Goal: Find specific page/section: Find specific page/section

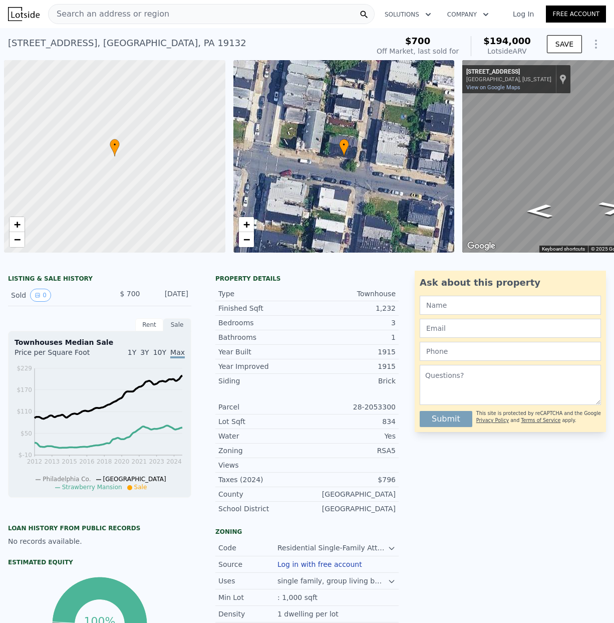
scroll to position [0, 4]
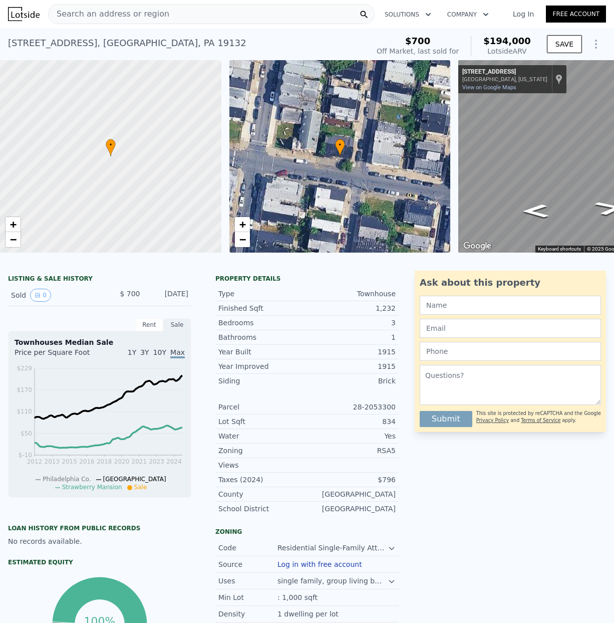
click at [70, 11] on span "Search an address or region" at bounding box center [109, 14] width 121 height 12
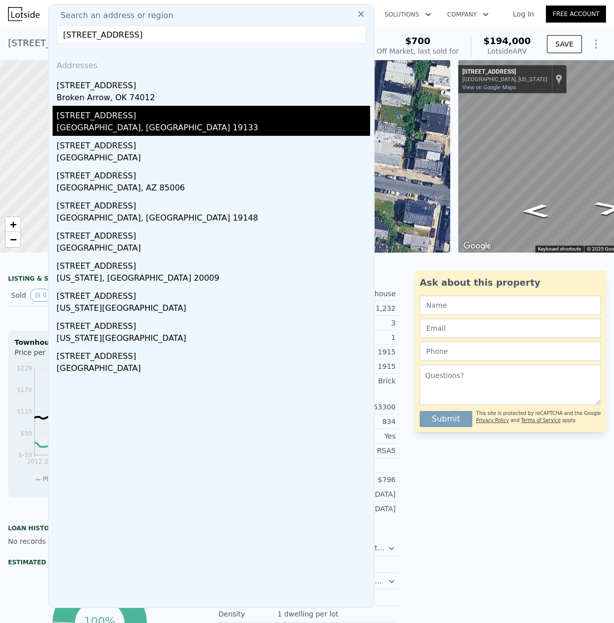
type input "[STREET_ADDRESS]"
click at [106, 120] on div "[STREET_ADDRESS]" at bounding box center [214, 114] width 314 height 16
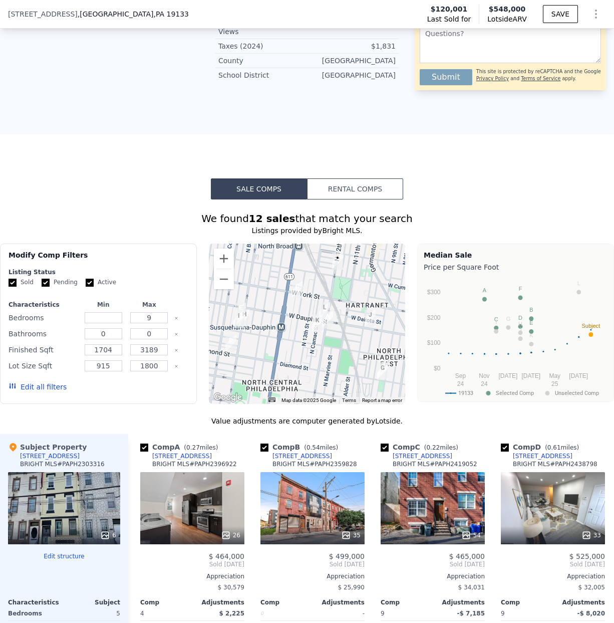
scroll to position [562, 0]
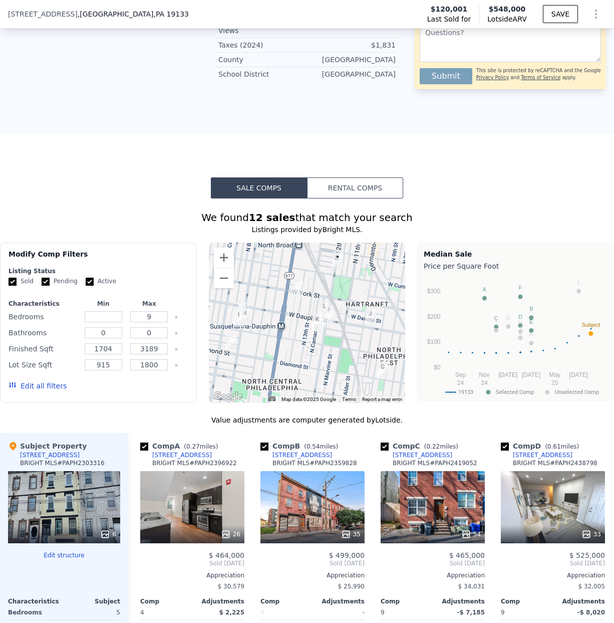
click at [288, 333] on div at bounding box center [307, 323] width 197 height 160
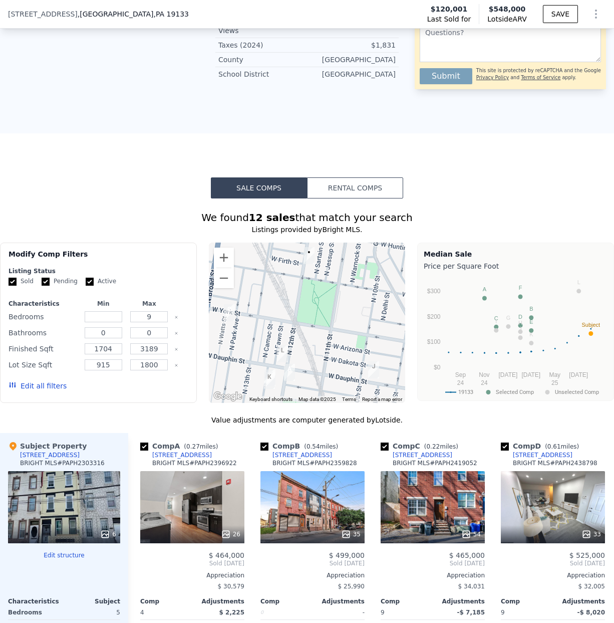
drag, startPoint x: 298, startPoint y: 331, endPoint x: 218, endPoint y: 382, distance: 94.9
click at [218, 382] on div at bounding box center [307, 323] width 197 height 160
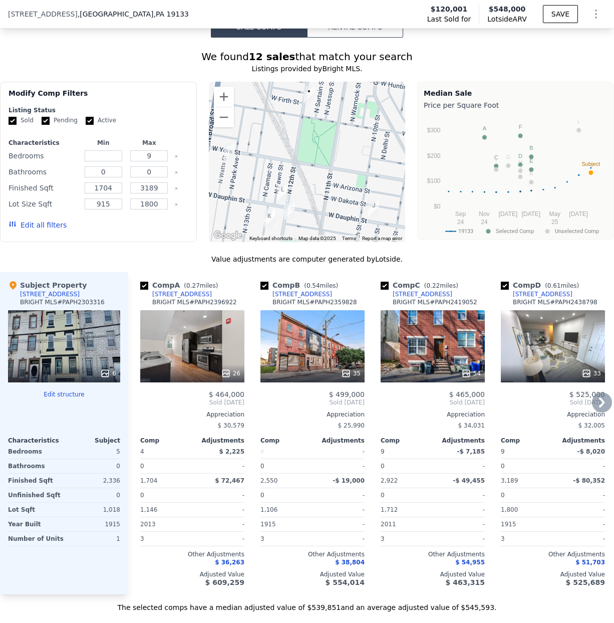
scroll to position [752, 0]
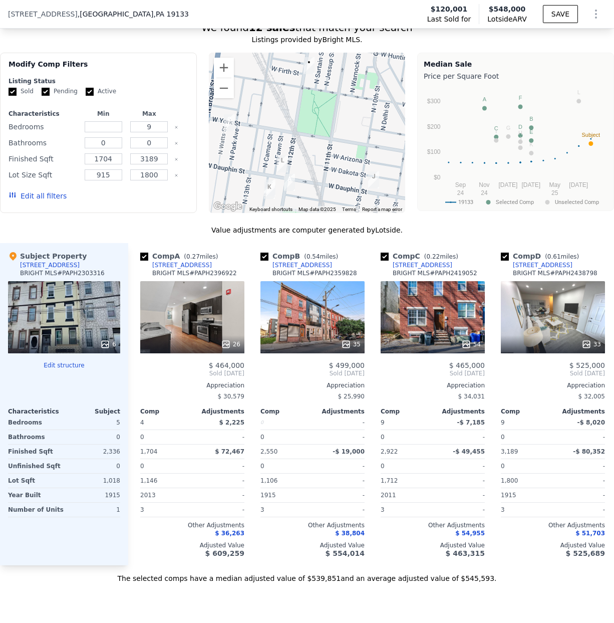
click at [297, 167] on div at bounding box center [307, 133] width 197 height 160
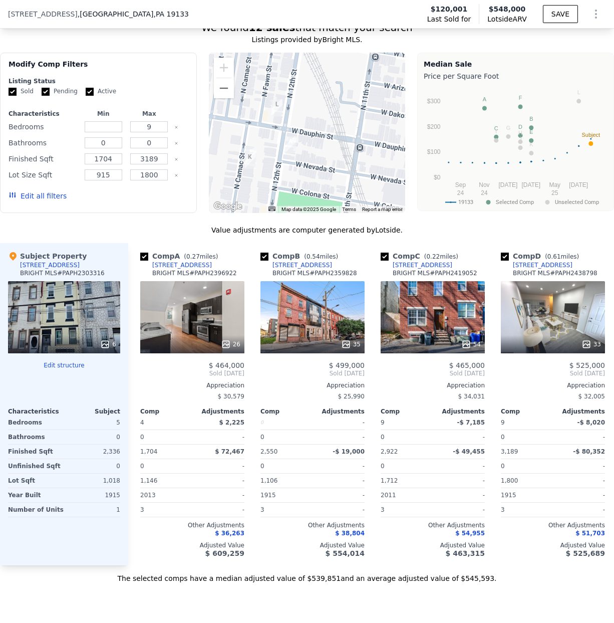
drag, startPoint x: 291, startPoint y: 160, endPoint x: 297, endPoint y: 102, distance: 58.0
click at [297, 102] on div at bounding box center [307, 133] width 197 height 160
click at [270, 162] on div at bounding box center [307, 133] width 197 height 160
click at [270, 164] on div at bounding box center [307, 133] width 197 height 160
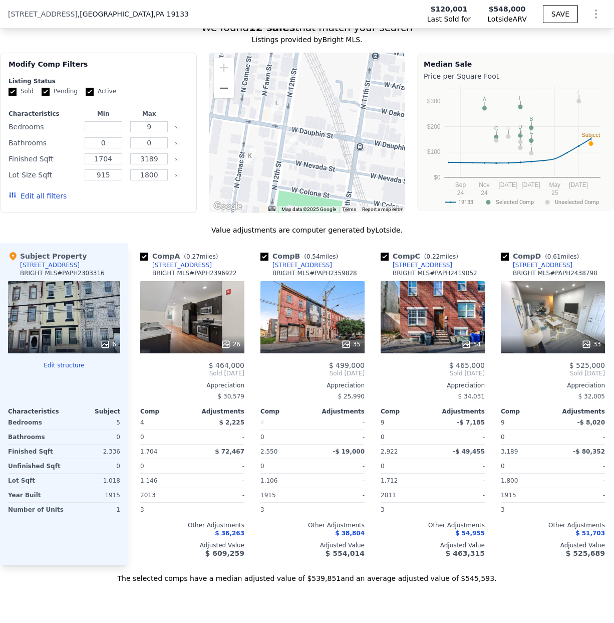
click at [270, 164] on div at bounding box center [307, 133] width 197 height 160
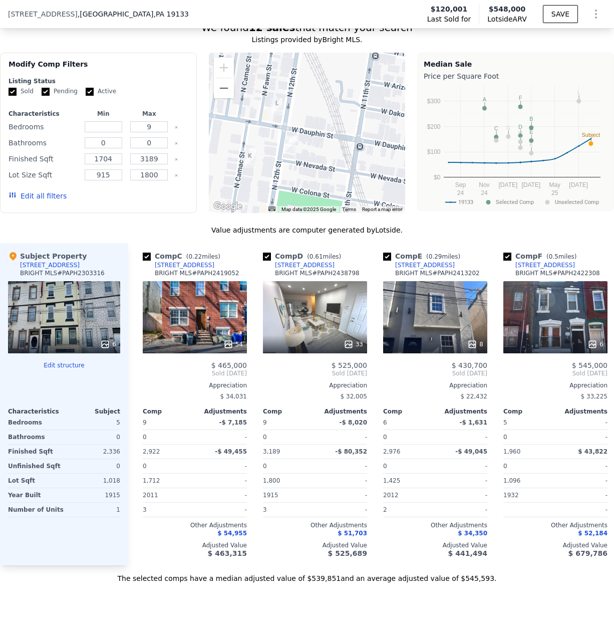
scroll to position [0, 297]
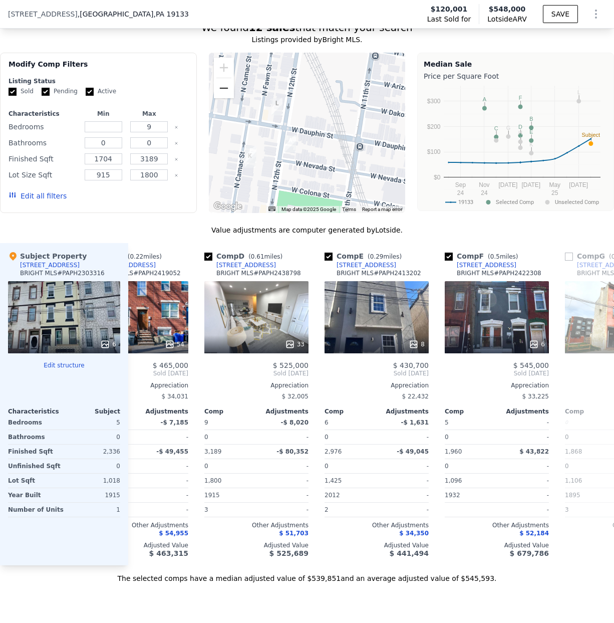
click at [224, 98] on button "Zoom out" at bounding box center [224, 88] width 20 height 20
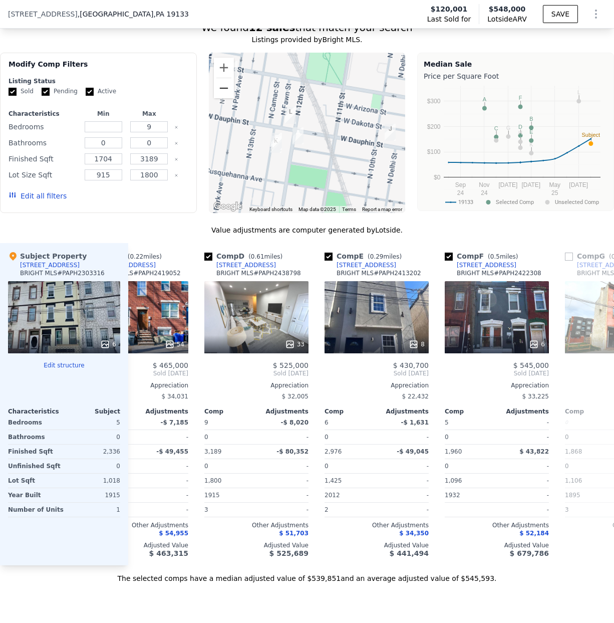
click at [224, 98] on button "Zoom out" at bounding box center [224, 88] width 20 height 20
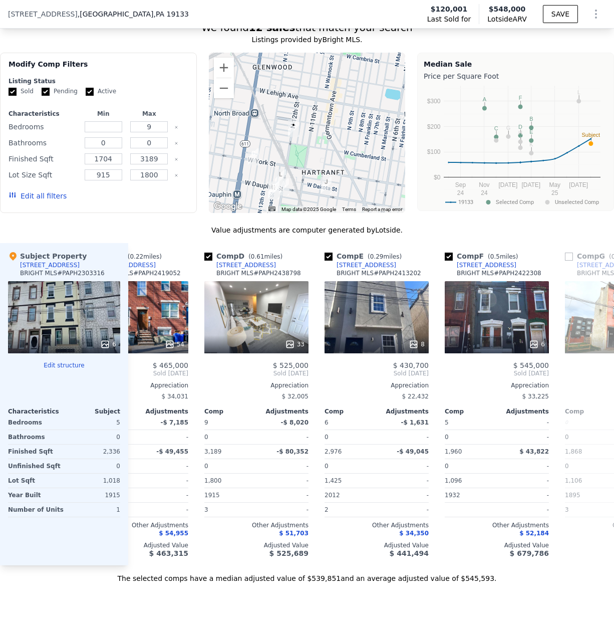
drag, startPoint x: 275, startPoint y: 126, endPoint x: 255, endPoint y: 184, distance: 61.3
click at [255, 184] on div at bounding box center [307, 133] width 197 height 160
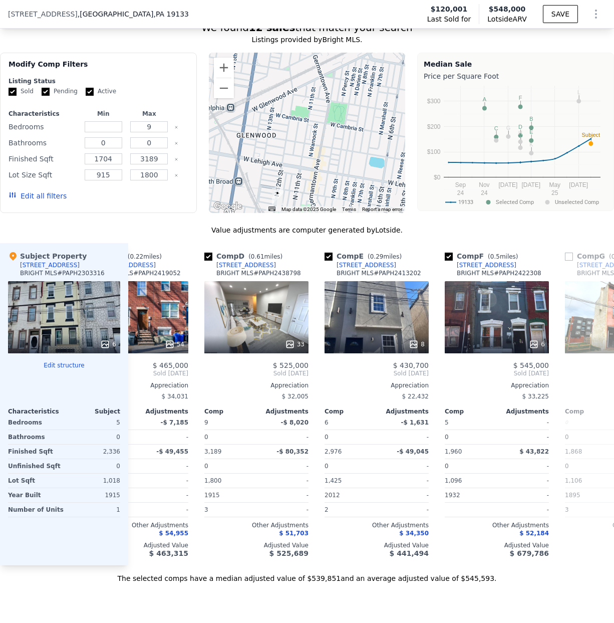
drag, startPoint x: 351, startPoint y: 124, endPoint x: 335, endPoint y: 189, distance: 67.6
click at [335, 189] on div at bounding box center [307, 133] width 197 height 160
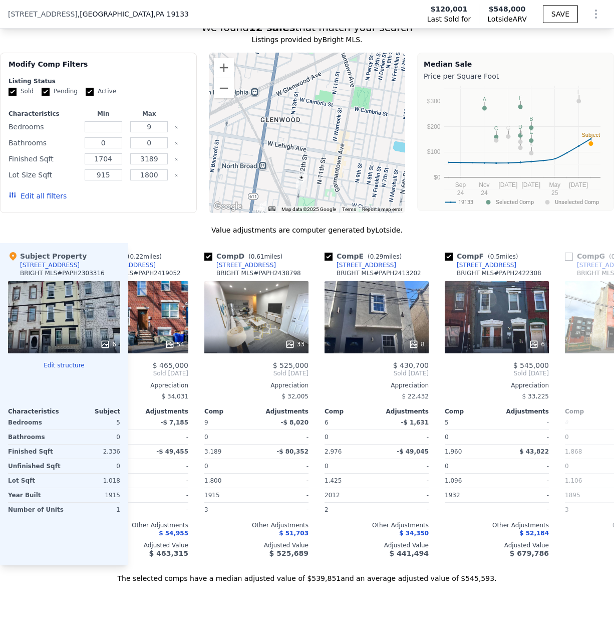
drag, startPoint x: 297, startPoint y: 148, endPoint x: 323, endPoint y: 132, distance: 31.0
click at [323, 132] on div at bounding box center [307, 133] width 197 height 160
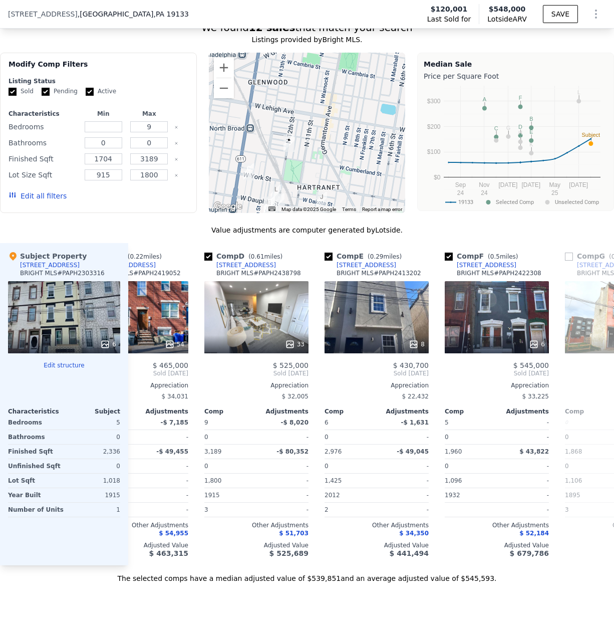
drag, startPoint x: 347, startPoint y: 139, endPoint x: 346, endPoint y: 134, distance: 5.1
click at [346, 134] on div at bounding box center [307, 133] width 197 height 160
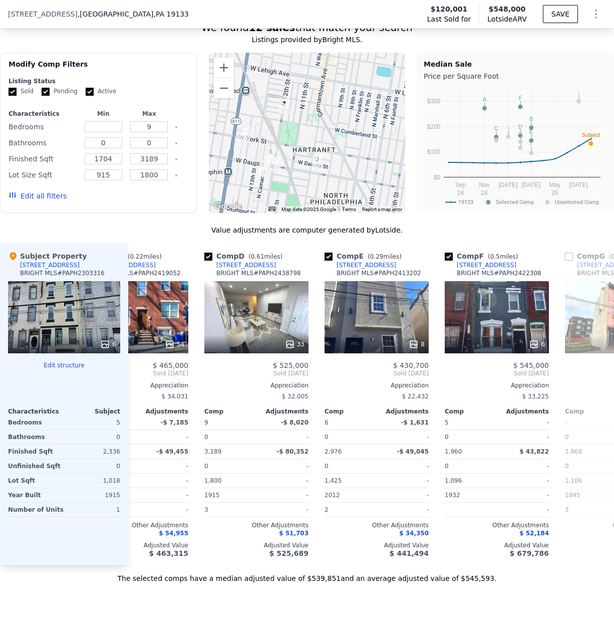
drag, startPoint x: 346, startPoint y: 147, endPoint x: 343, endPoint y: 122, distance: 25.3
click at [343, 122] on div at bounding box center [307, 133] width 197 height 160
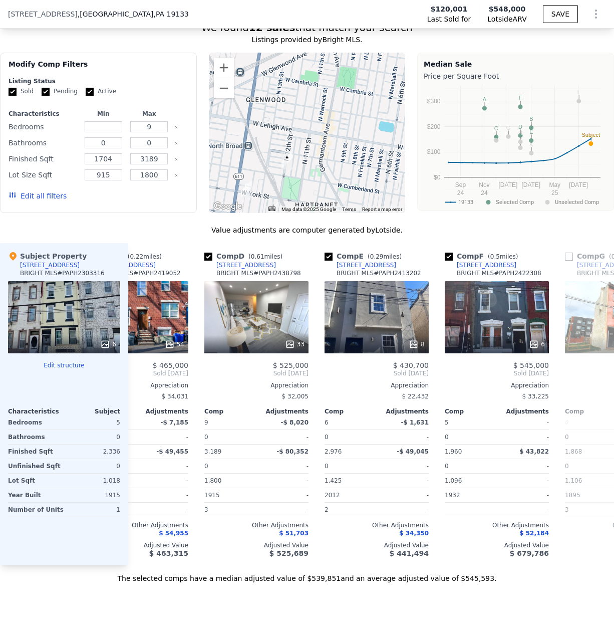
drag, startPoint x: 343, startPoint y: 122, endPoint x: 324, endPoint y: 143, distance: 28.0
click at [345, 179] on div at bounding box center [307, 133] width 197 height 160
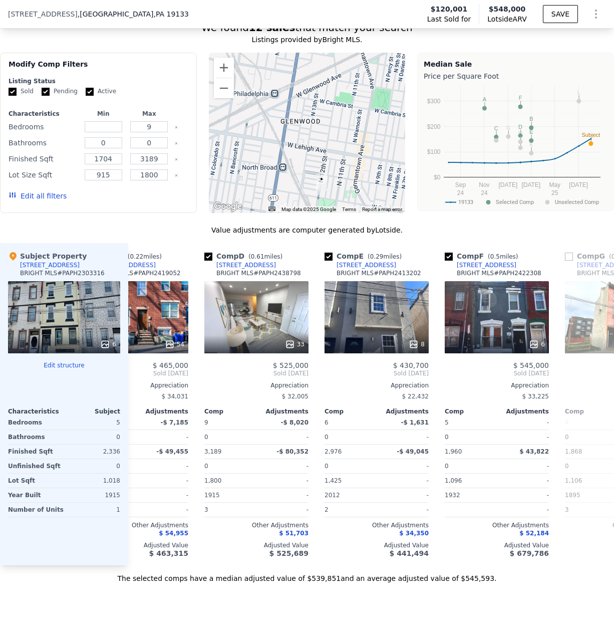
drag, startPoint x: 319, startPoint y: 139, endPoint x: 357, endPoint y: 162, distance: 44.3
click at [357, 162] on div at bounding box center [307, 133] width 197 height 160
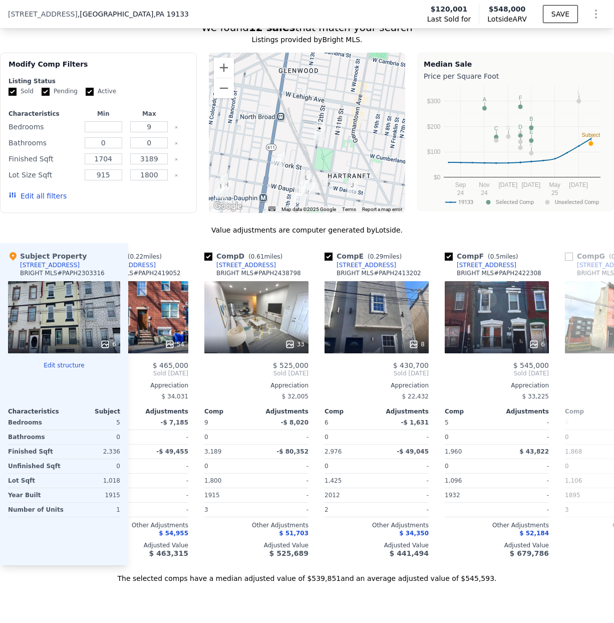
drag, startPoint x: 349, startPoint y: 161, endPoint x: 329, endPoint y: 103, distance: 62.0
click at [330, 101] on div at bounding box center [307, 133] width 197 height 160
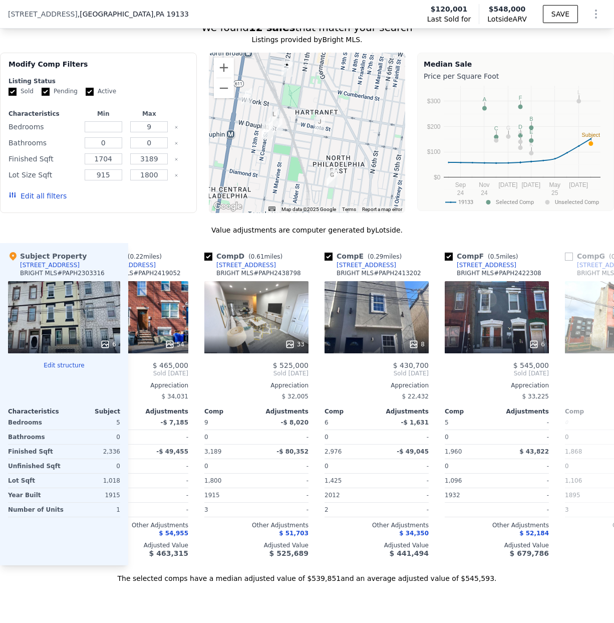
click at [311, 90] on div at bounding box center [307, 133] width 197 height 160
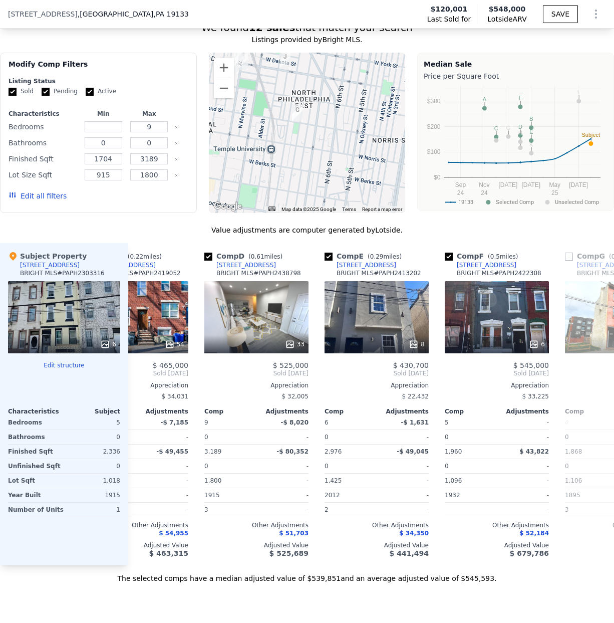
drag, startPoint x: 341, startPoint y: 155, endPoint x: 304, endPoint y: 82, distance: 81.8
click at [304, 82] on div at bounding box center [307, 133] width 197 height 160
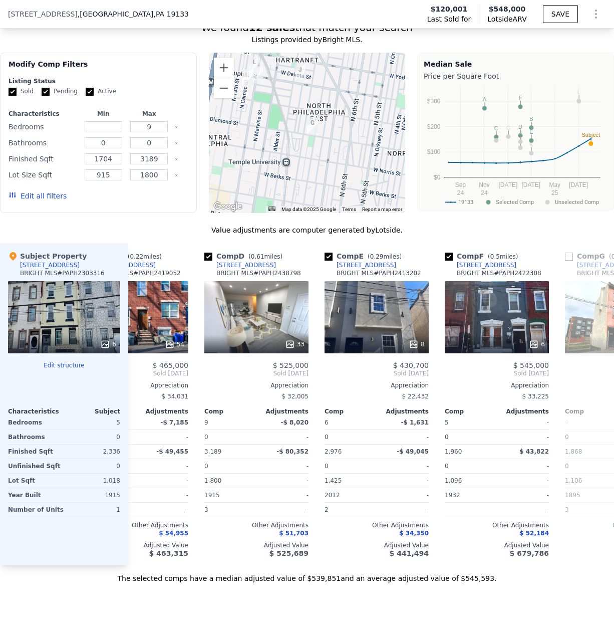
drag, startPoint x: 315, startPoint y: 123, endPoint x: 332, endPoint y: 143, distance: 26.3
click at [332, 143] on div at bounding box center [307, 133] width 197 height 160
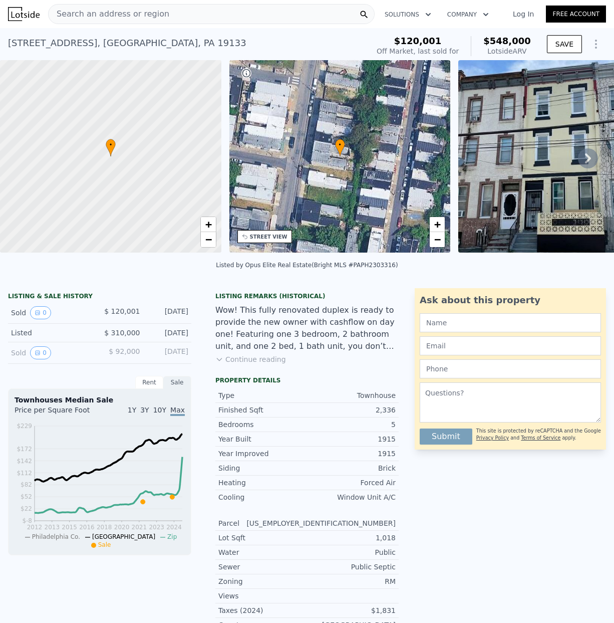
scroll to position [2, 0]
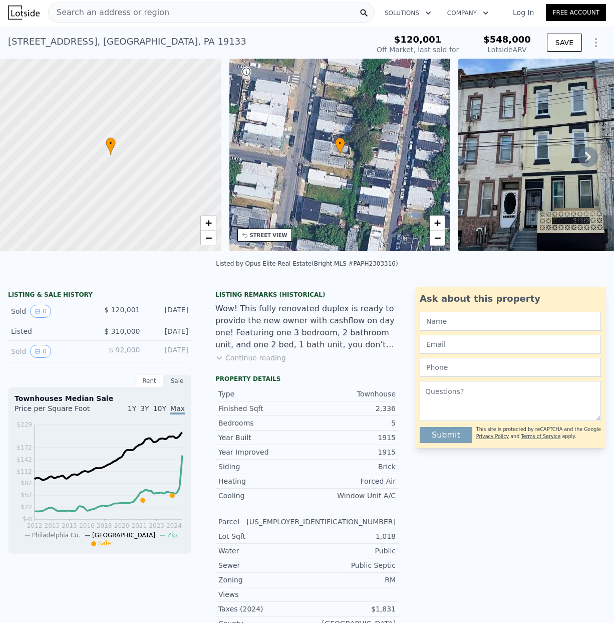
click at [344, 206] on div "• + −" at bounding box center [340, 155] width 221 height 192
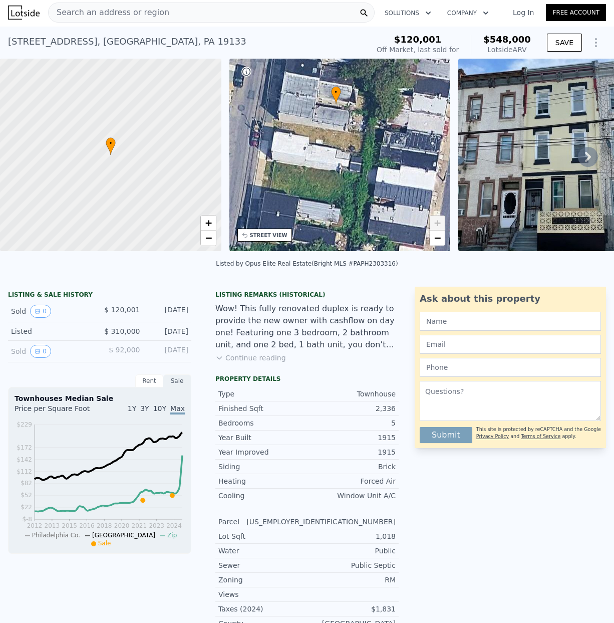
scroll to position [0, 0]
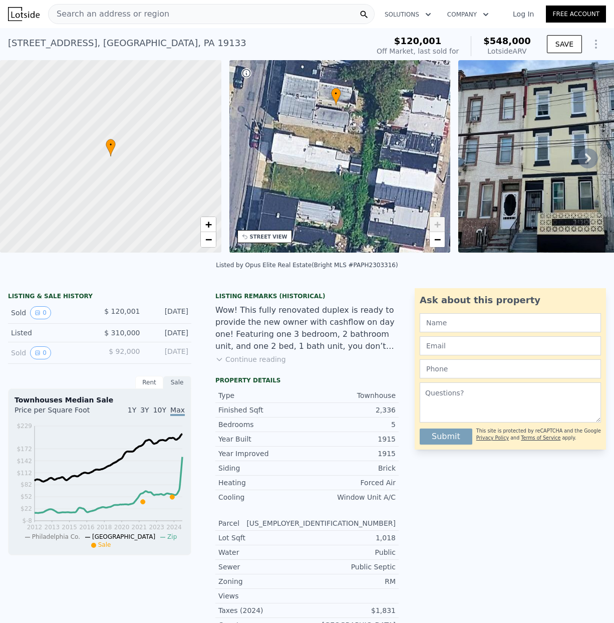
click at [356, 194] on div "• + −" at bounding box center [340, 156] width 221 height 192
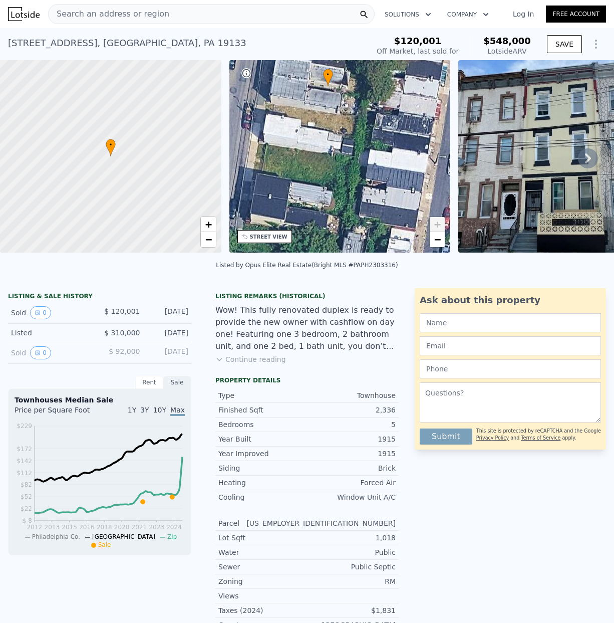
click at [356, 194] on div "• + −" at bounding box center [340, 156] width 221 height 192
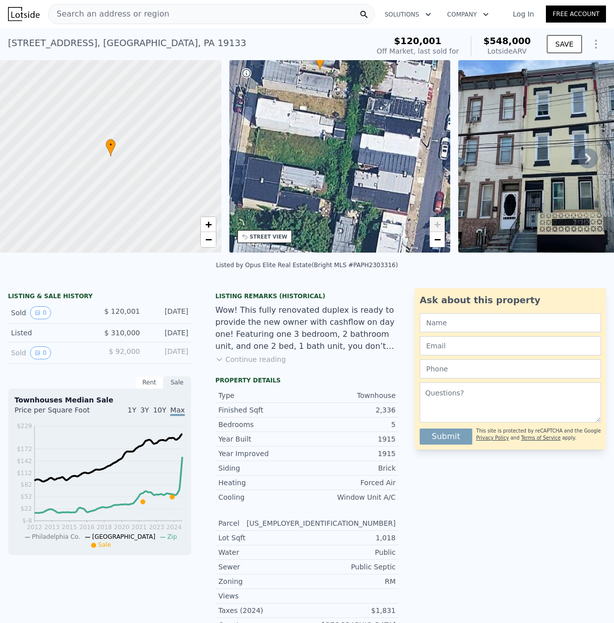
drag, startPoint x: 357, startPoint y: 190, endPoint x: 364, endPoint y: 224, distance: 35.3
click at [364, 225] on div "• + −" at bounding box center [340, 156] width 221 height 192
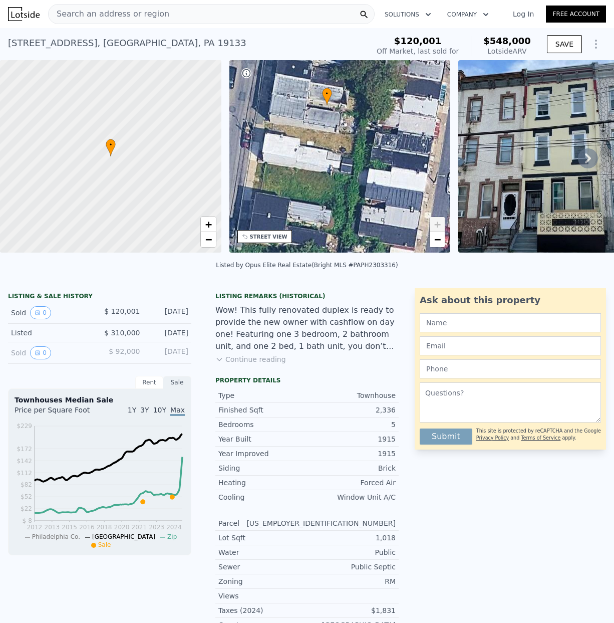
drag, startPoint x: 371, startPoint y: 180, endPoint x: 374, endPoint y: 215, distance: 35.7
click at [374, 215] on div "• + −" at bounding box center [340, 156] width 221 height 192
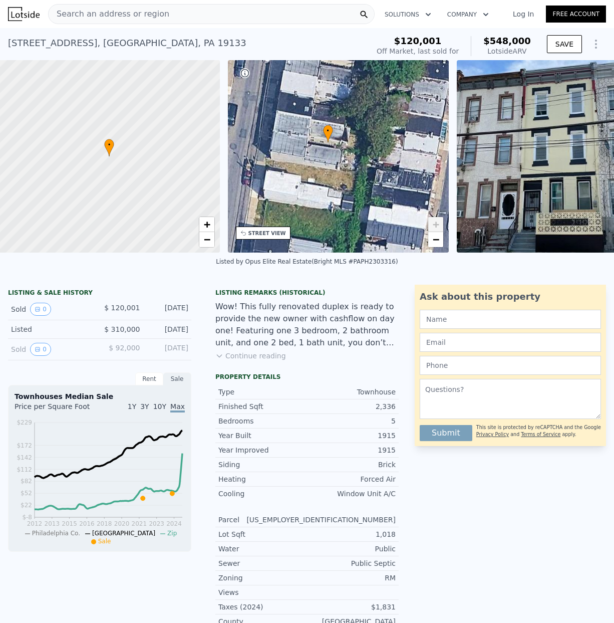
scroll to position [0, 4]
